Goal: Check status: Check status

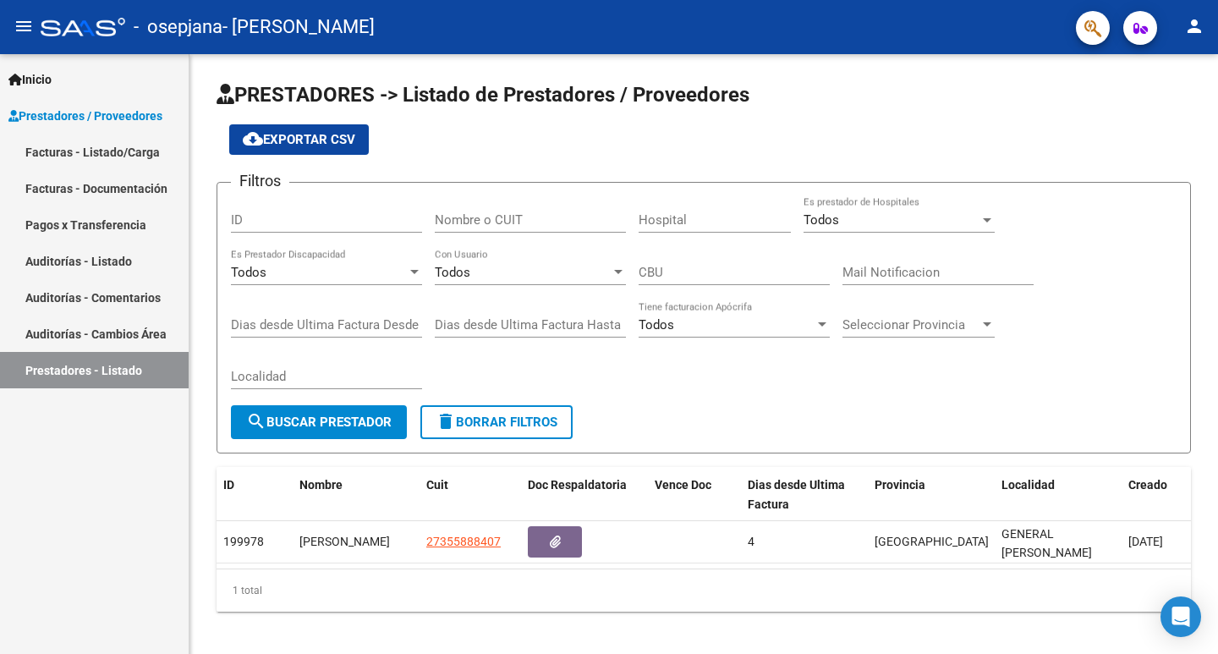
click at [91, 188] on link "Facturas - Documentación" at bounding box center [94, 188] width 189 height 36
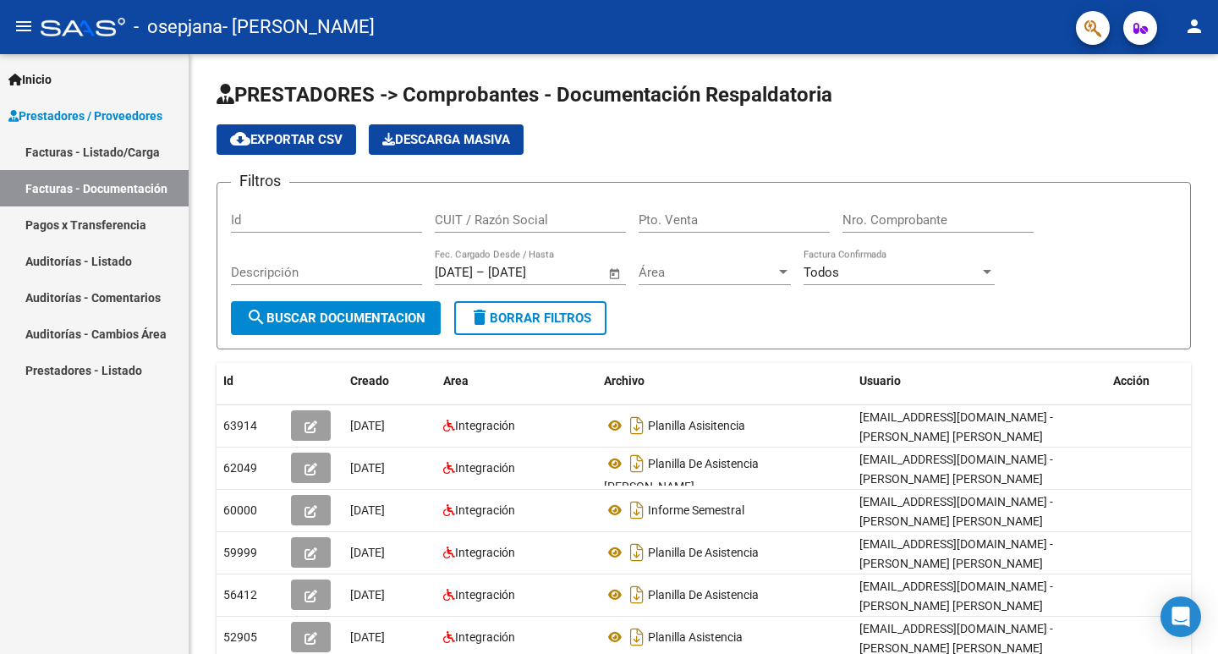
click at [84, 157] on link "Facturas - Listado/Carga" at bounding box center [94, 152] width 189 height 36
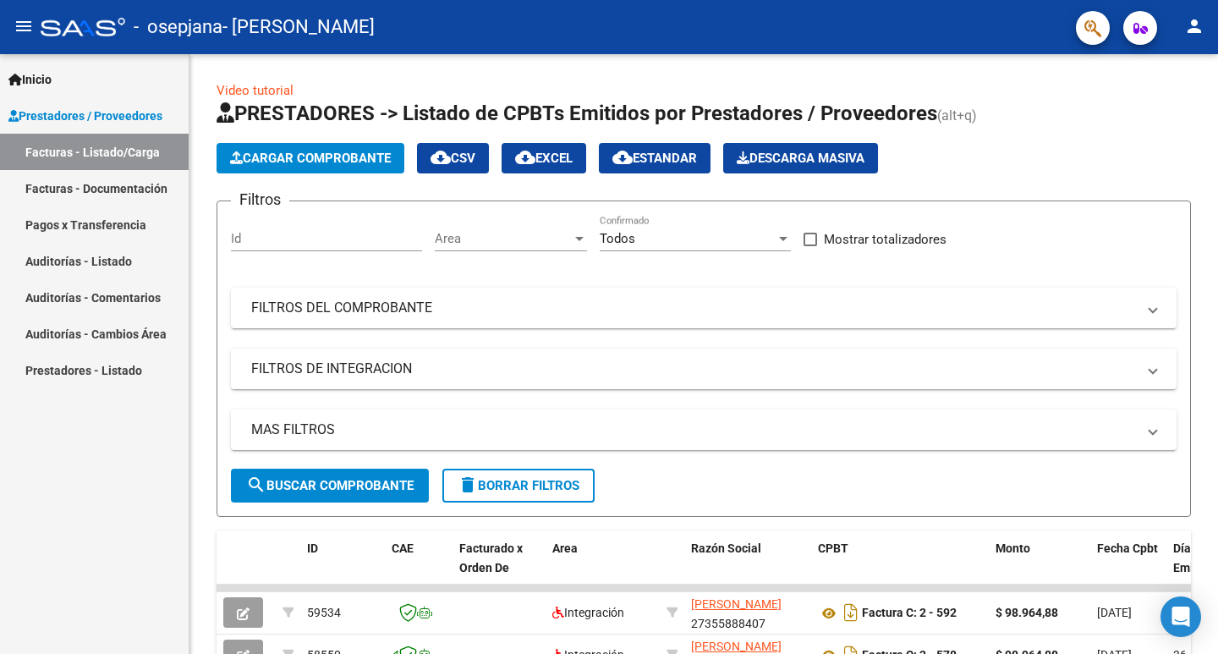
click at [77, 195] on link "Facturas - Documentación" at bounding box center [94, 188] width 189 height 36
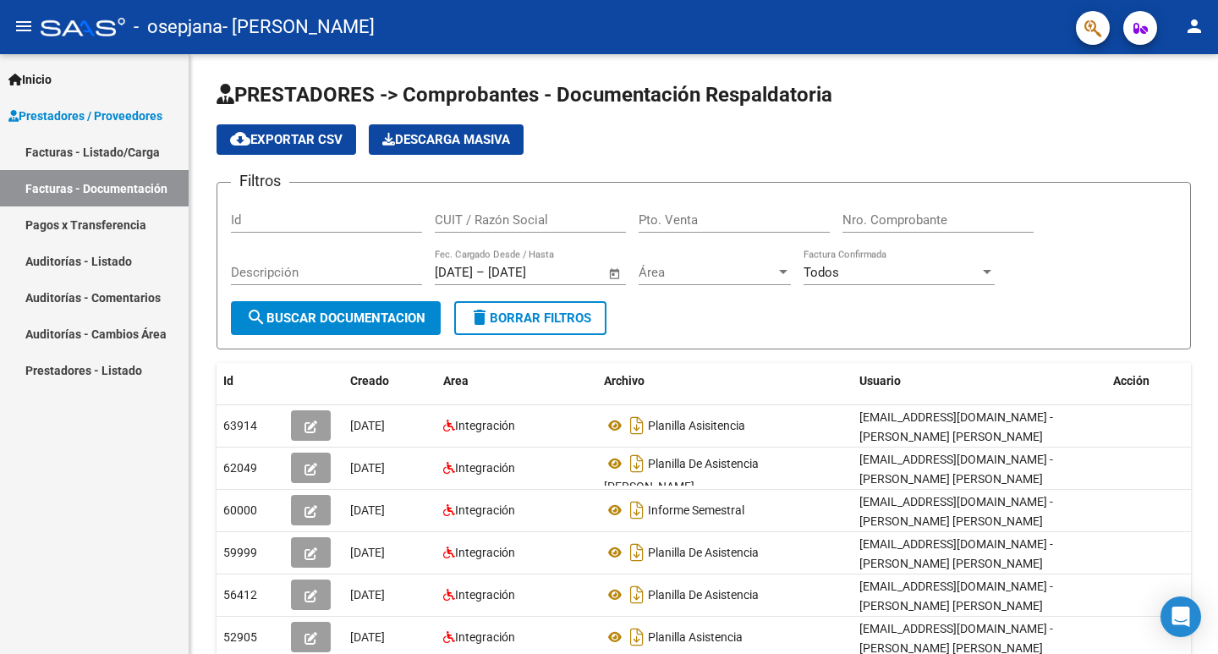
click at [24, 28] on mat-icon "menu" at bounding box center [24, 26] width 20 height 20
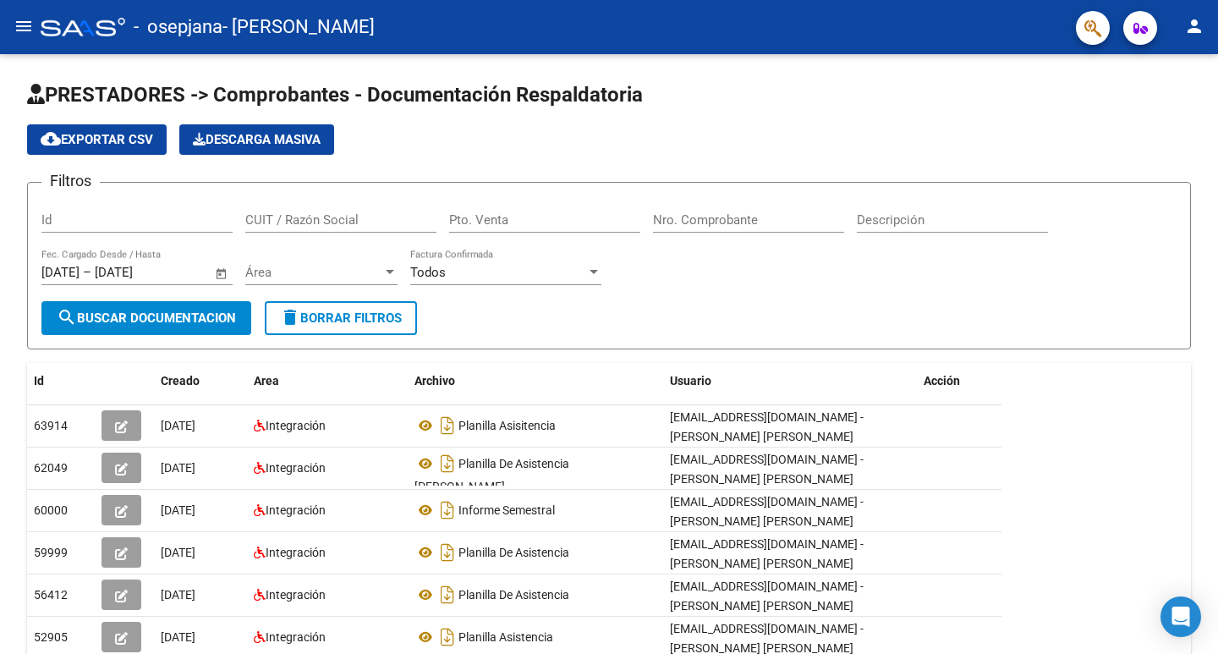
click at [25, 23] on mat-icon "menu" at bounding box center [24, 26] width 20 height 20
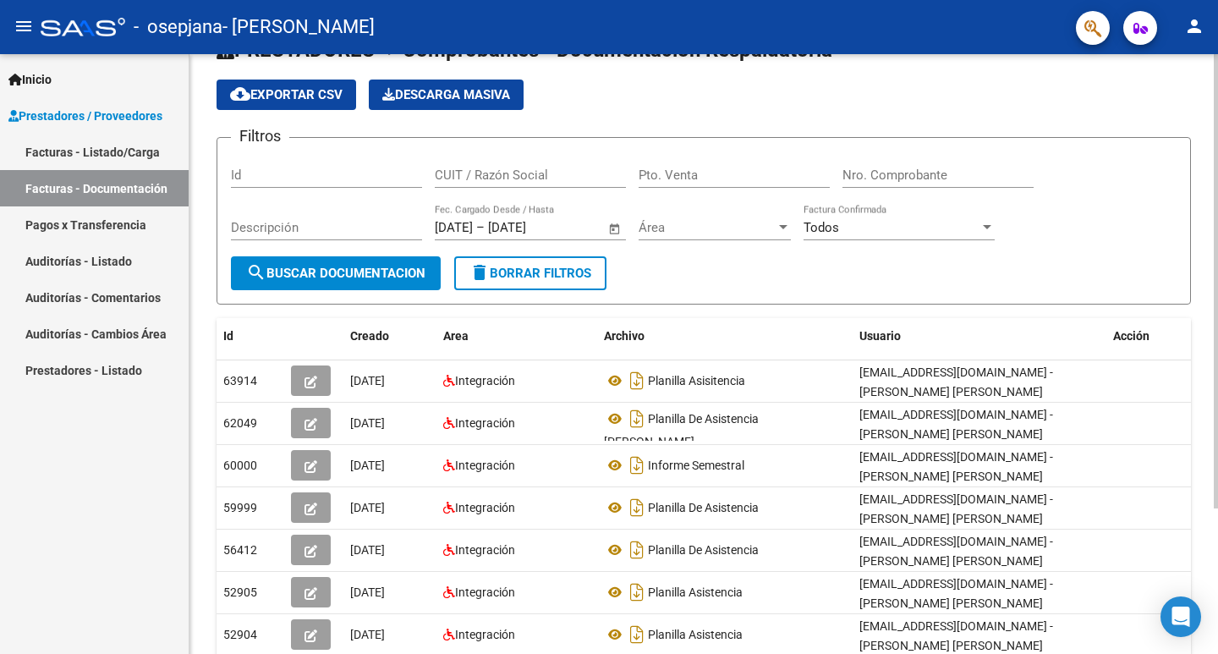
scroll to position [169, 0]
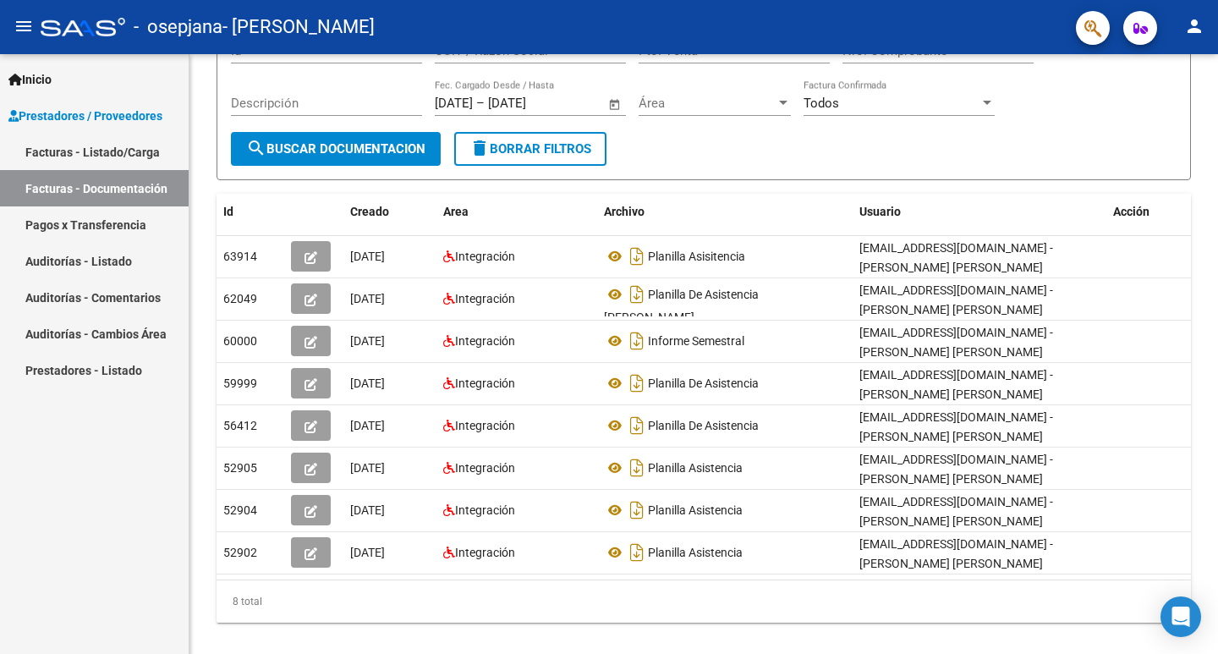
click at [63, 373] on link "Prestadores - Listado" at bounding box center [94, 370] width 189 height 36
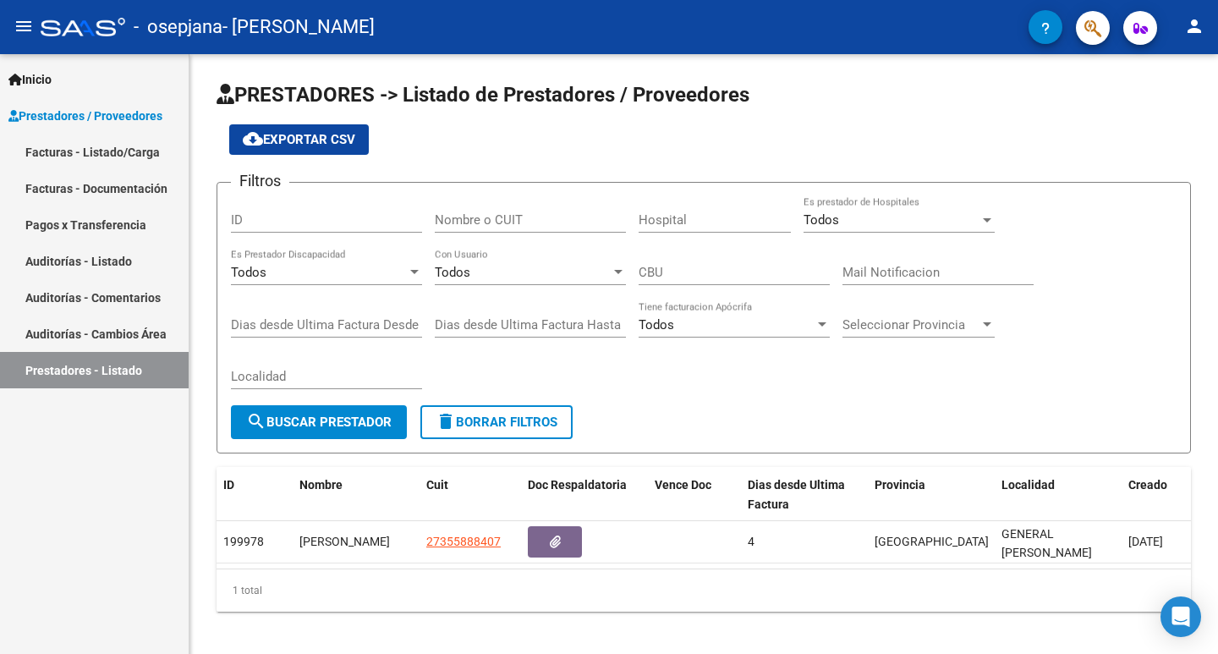
click at [80, 339] on link "Auditorías - Cambios Área" at bounding box center [94, 334] width 189 height 36
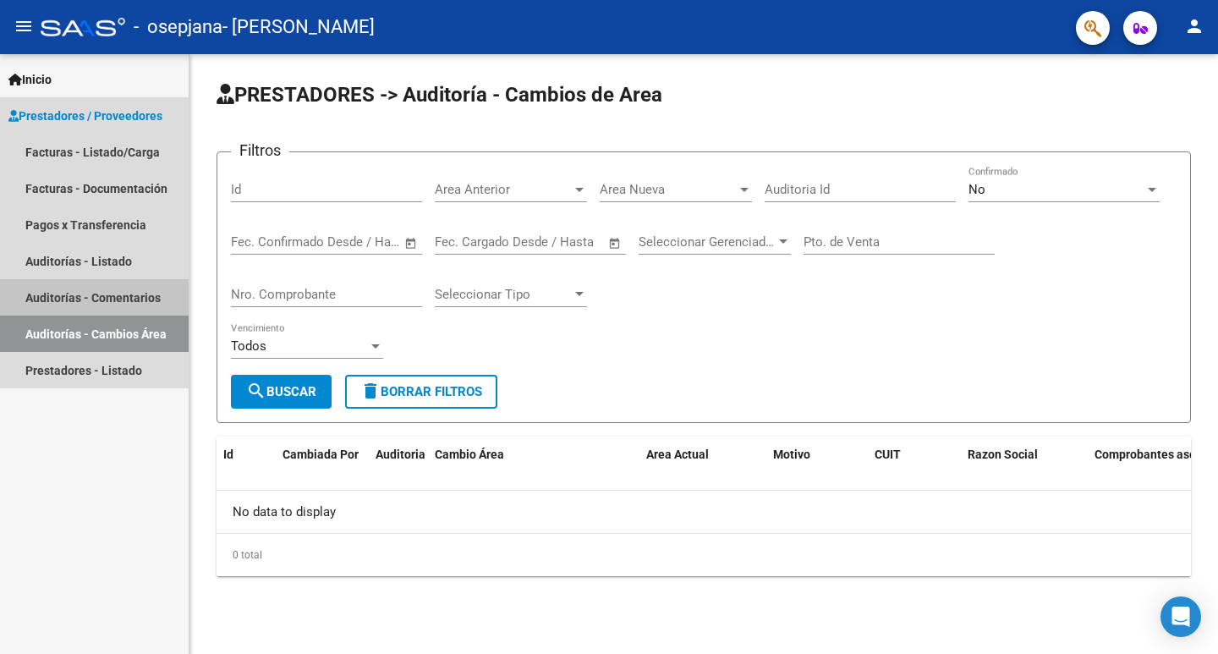
click at [75, 298] on link "Auditorías - Comentarios" at bounding box center [94, 297] width 189 height 36
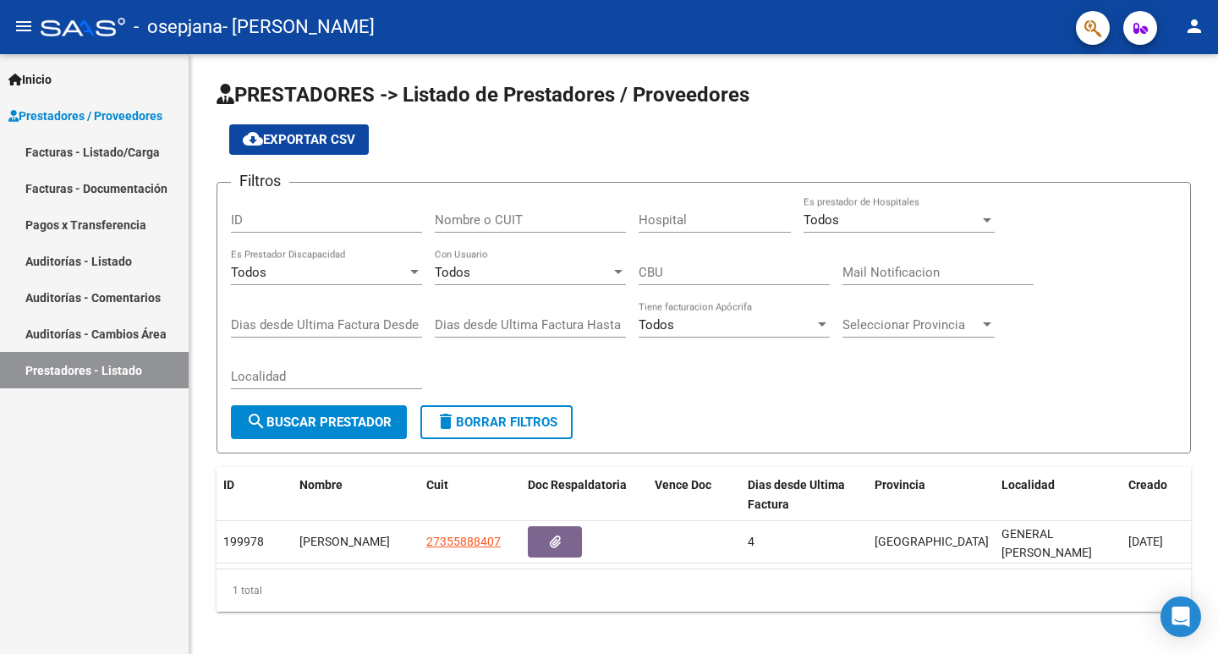
click at [70, 184] on link "Facturas - Documentación" at bounding box center [94, 188] width 189 height 36
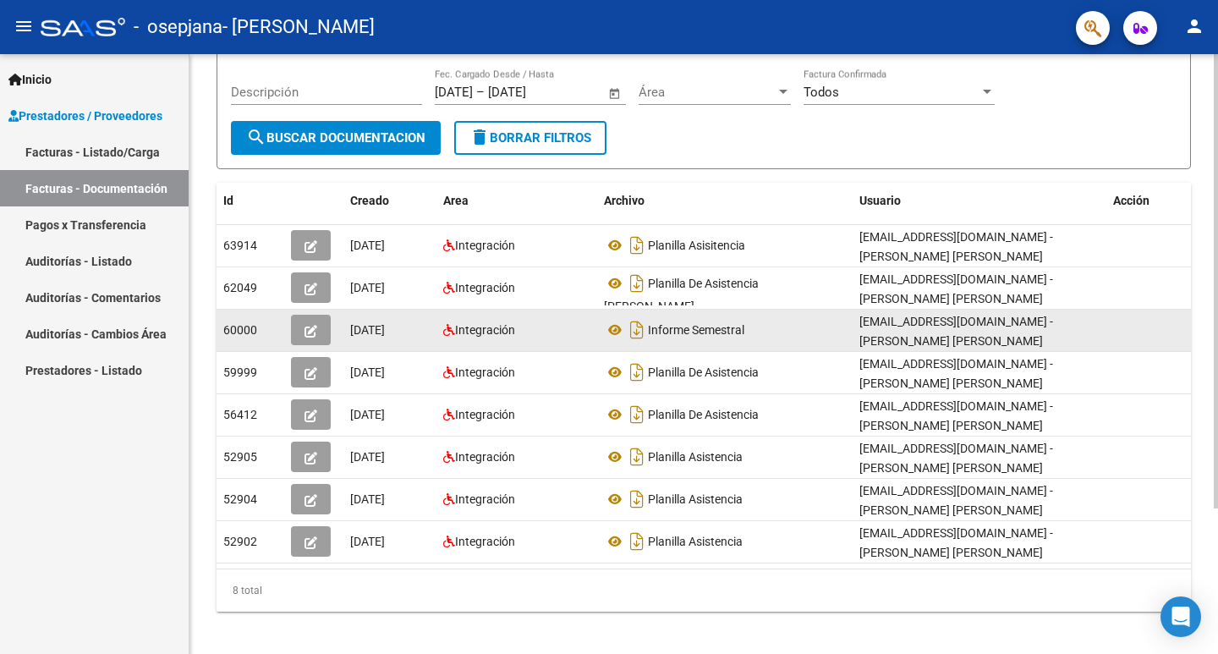
scroll to position [192, 0]
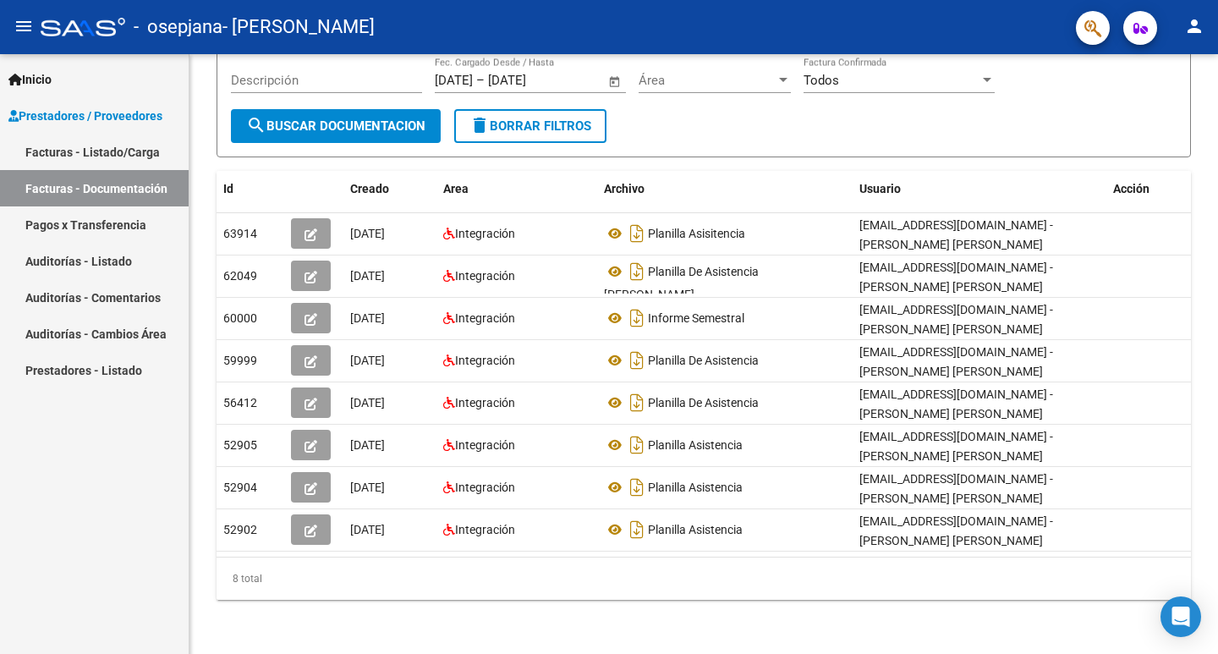
click at [93, 149] on link "Facturas - Listado/Carga" at bounding box center [94, 152] width 189 height 36
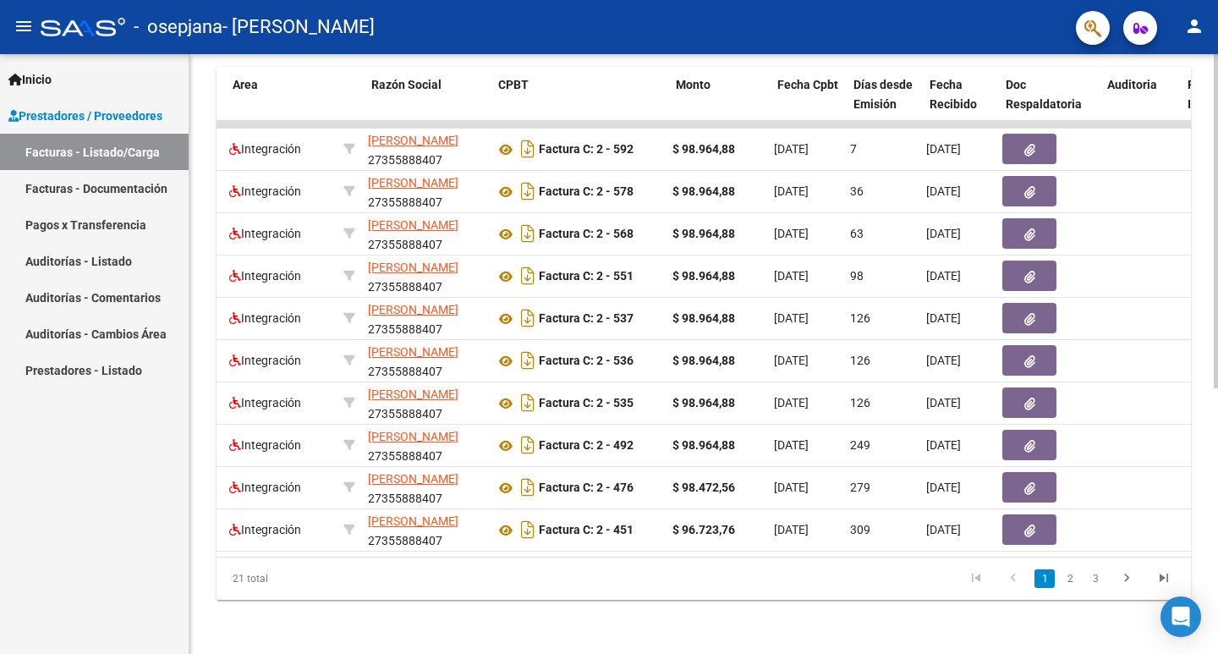
scroll to position [0, 291]
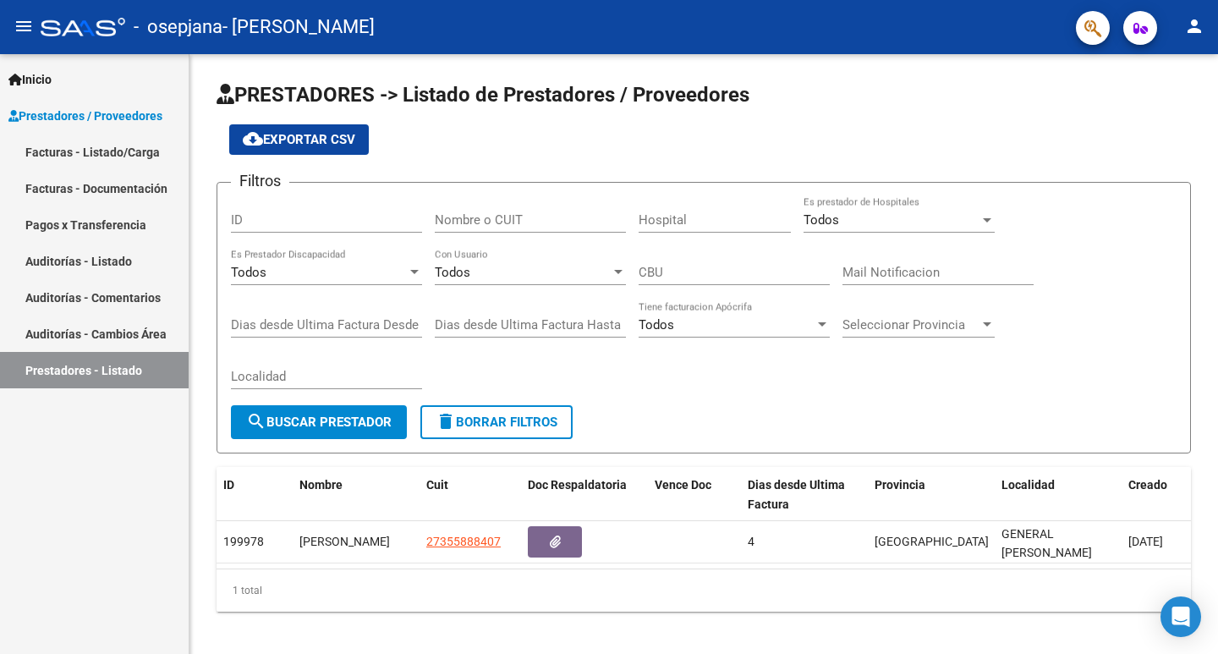
click at [95, 223] on link "Pagos x Transferencia" at bounding box center [94, 224] width 189 height 36
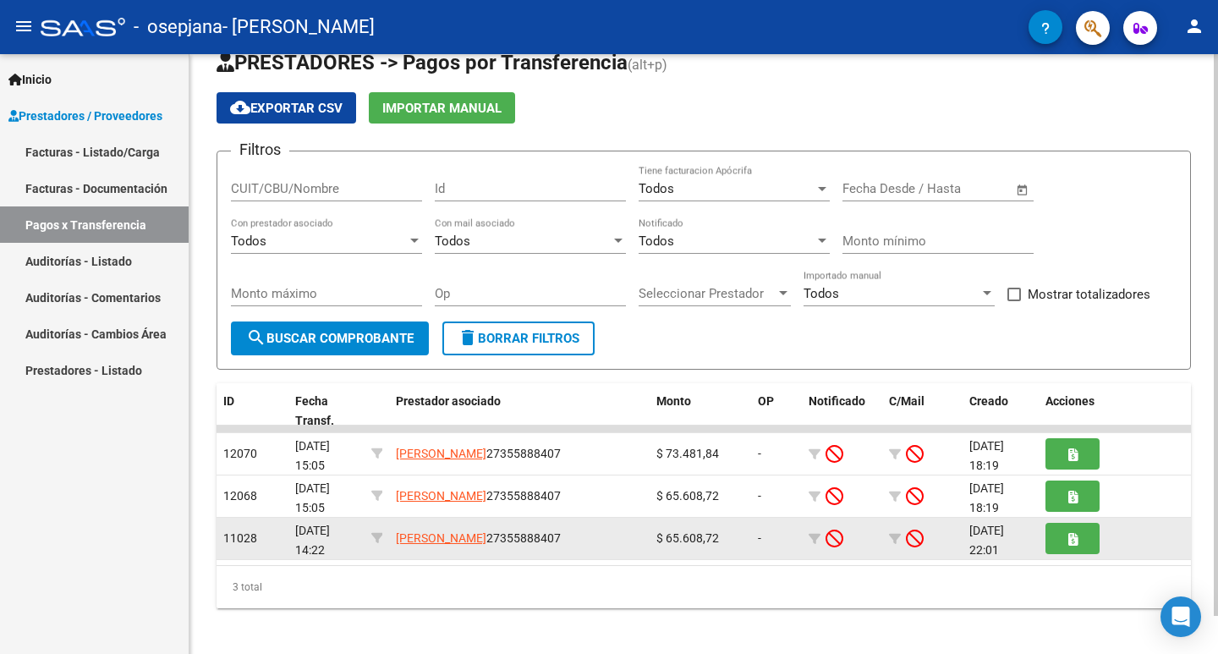
scroll to position [41, 0]
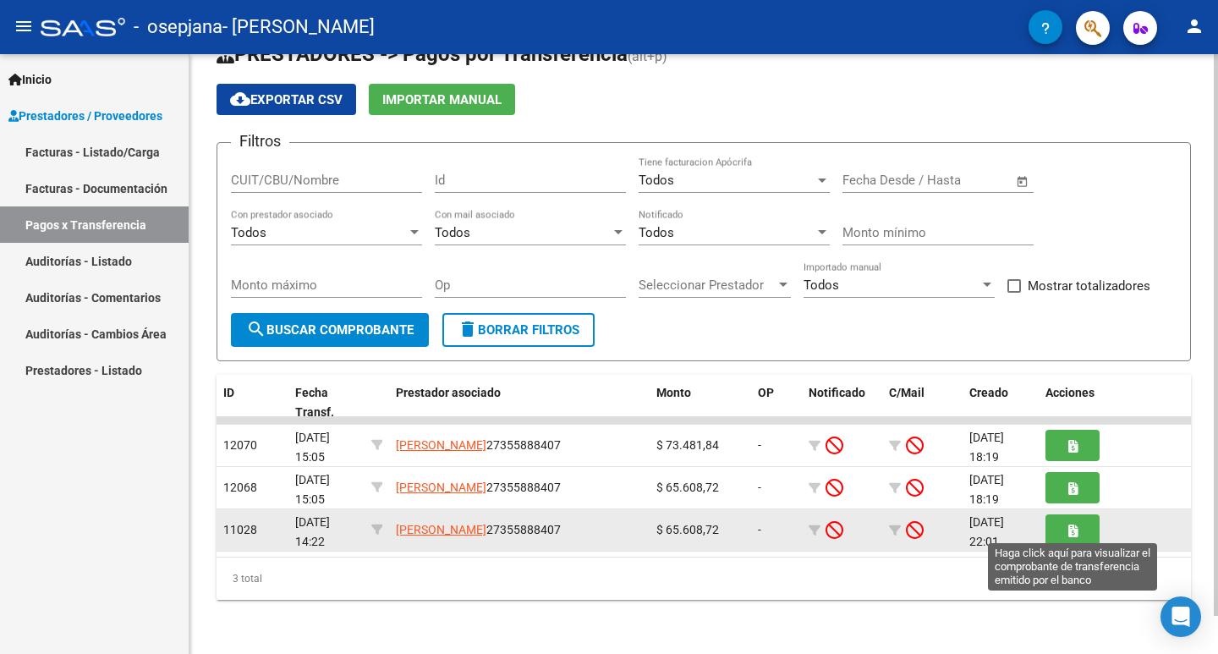
click at [1068, 534] on icon "button" at bounding box center [1072, 530] width 9 height 13
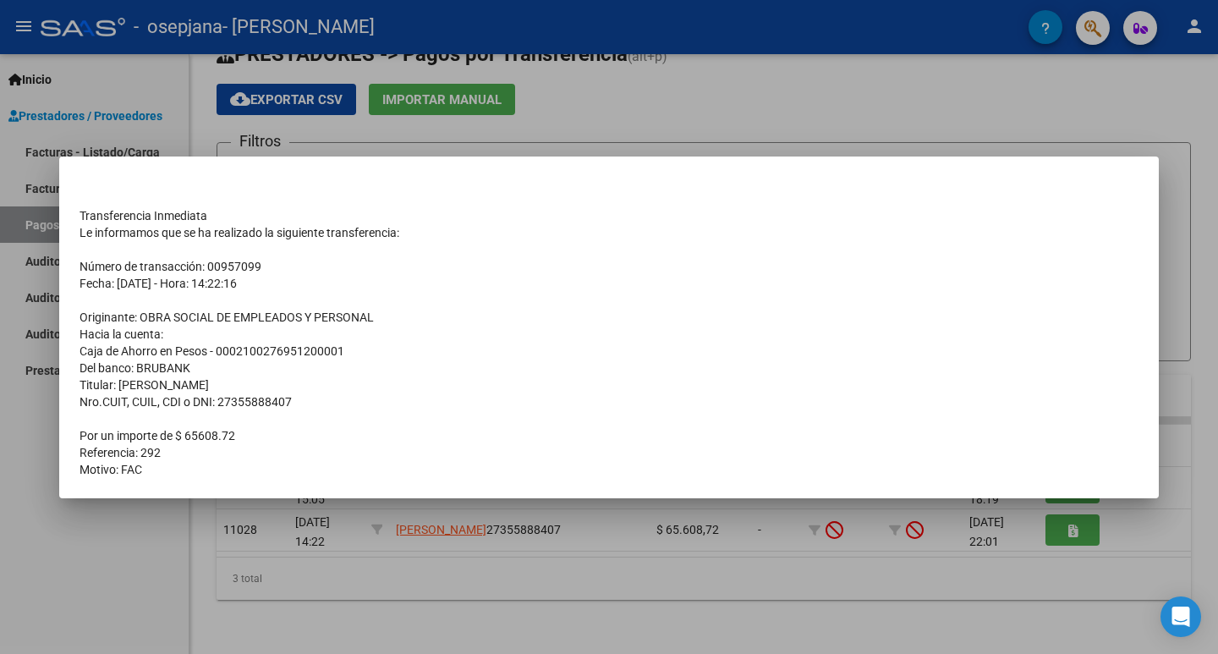
click at [901, 568] on div at bounding box center [609, 327] width 1218 height 654
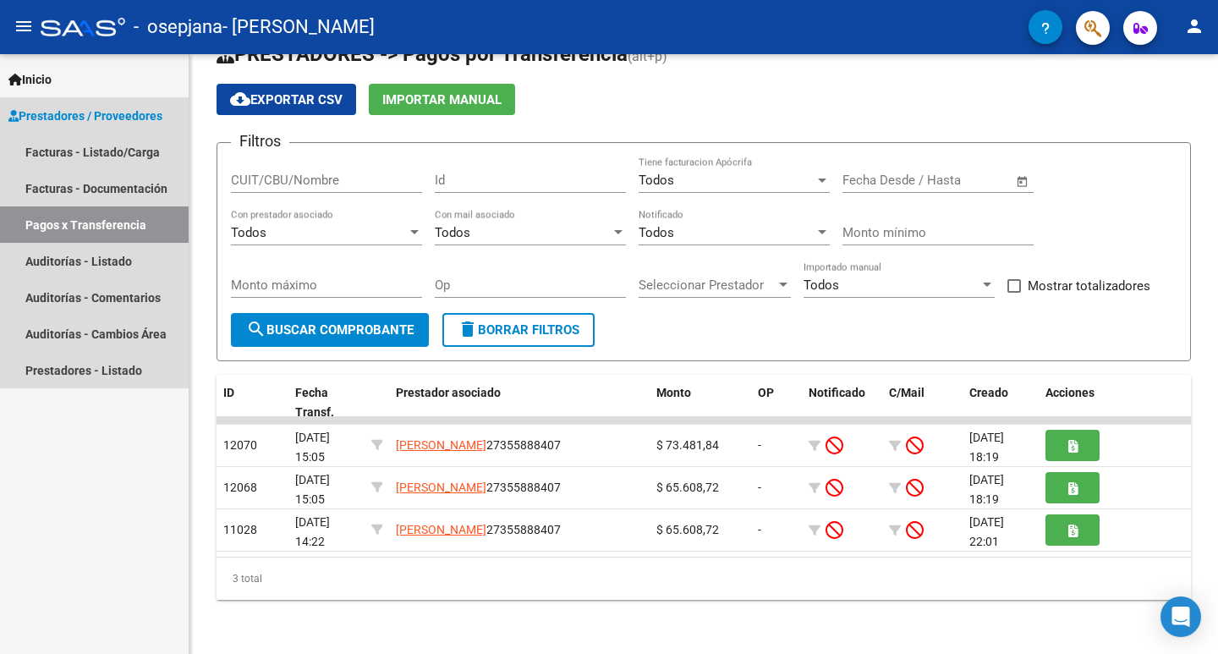
click at [38, 226] on link "Pagos x Transferencia" at bounding box center [94, 224] width 189 height 36
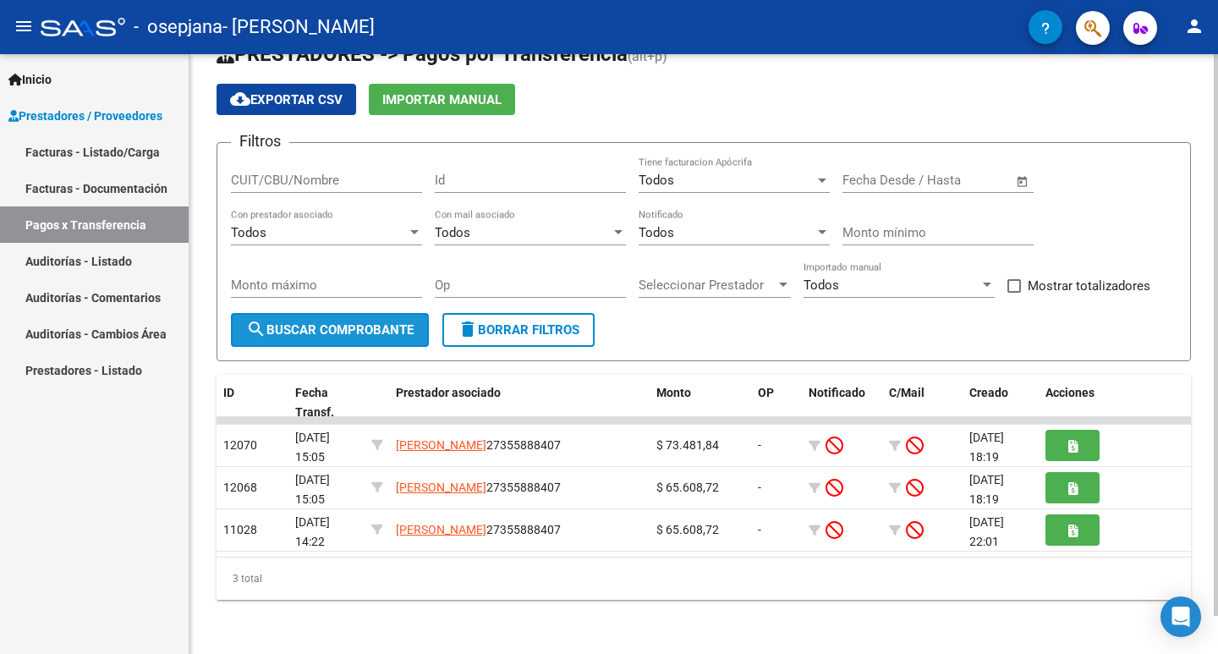
click at [329, 336] on span "search Buscar Comprobante" at bounding box center [330, 329] width 168 height 15
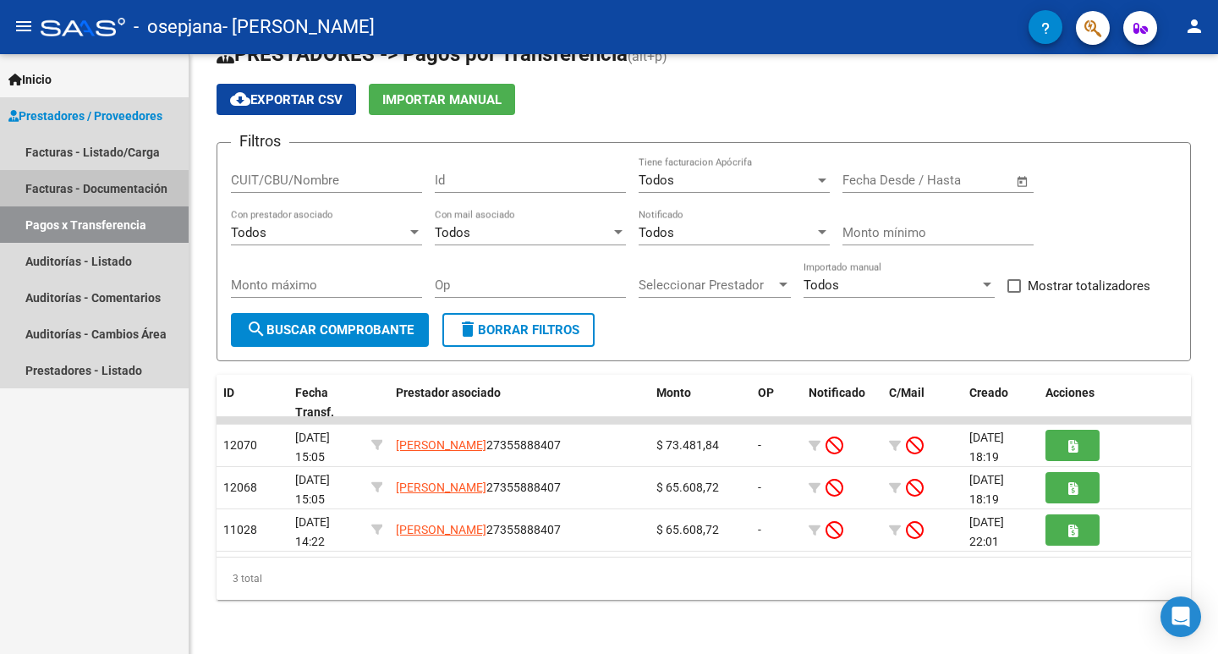
click at [89, 180] on link "Facturas - Documentación" at bounding box center [94, 188] width 189 height 36
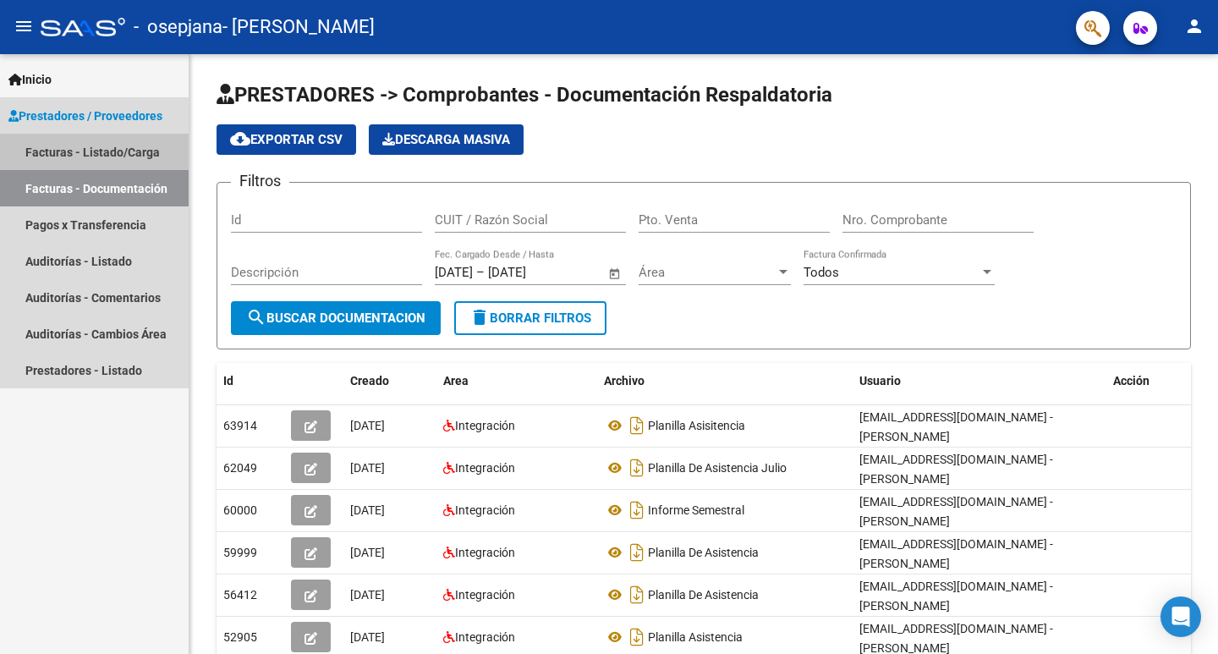
click at [83, 148] on link "Facturas - Listado/Carga" at bounding box center [94, 152] width 189 height 36
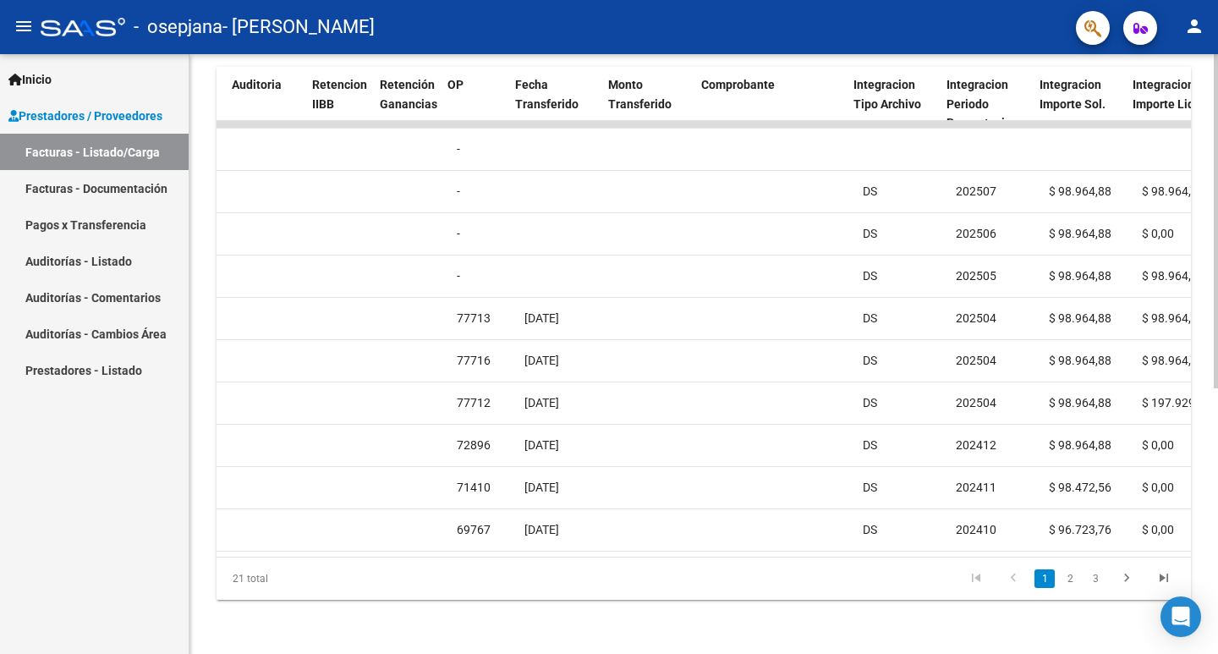
scroll to position [0, 1199]
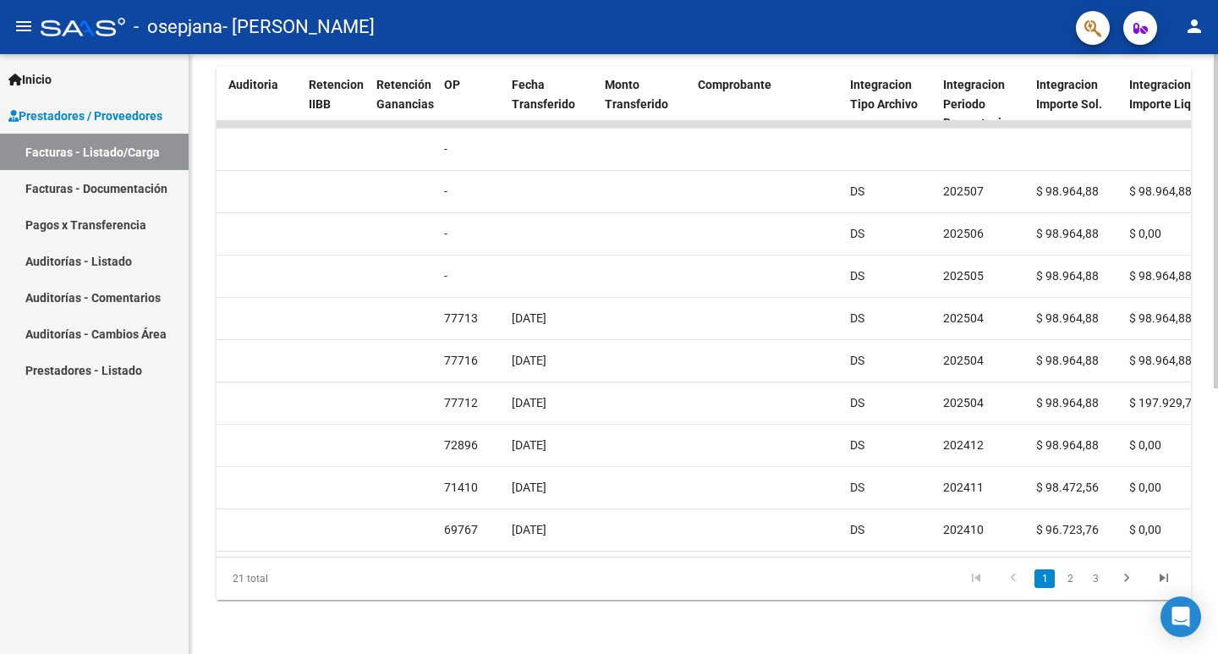
drag, startPoint x: 768, startPoint y: 540, endPoint x: 719, endPoint y: 539, distance: 49.1
click at [719, 539] on datatable-body "59534 Integración SCHUCHMAN GLADYS AYELEN 27355888407 Factura C: 2 - 592 $ 98.9…" at bounding box center [704, 339] width 975 height 436
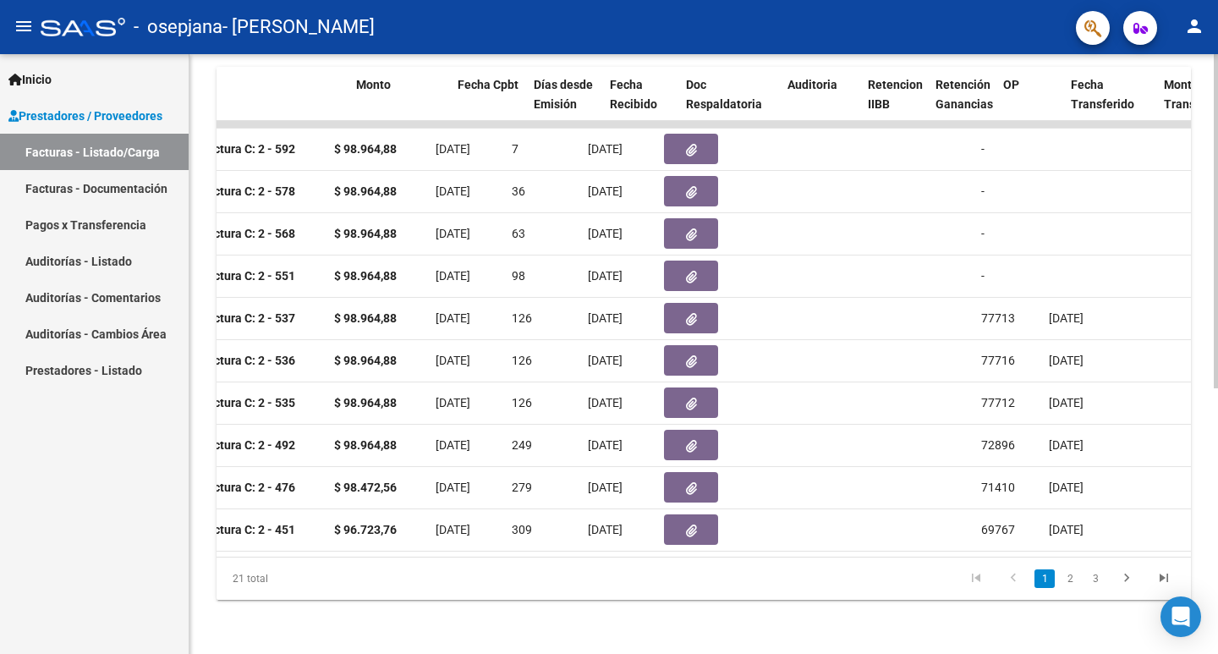
scroll to position [0, 640]
